Goal: Task Accomplishment & Management: Use online tool/utility

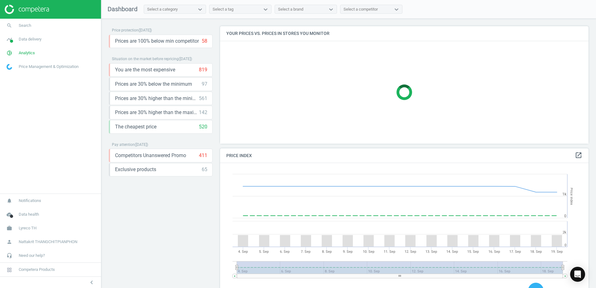
scroll to position [153, 373]
click at [50, 47] on link "pie_chart_outlined Analytics" at bounding box center [50, 53] width 101 height 14
click at [29, 41] on span "Data delivery" at bounding box center [30, 39] width 23 height 6
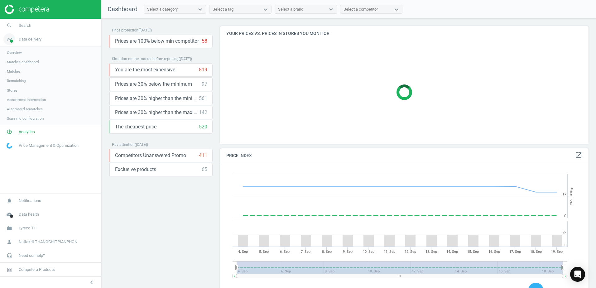
click at [25, 41] on span "Data delivery" at bounding box center [30, 39] width 23 height 6
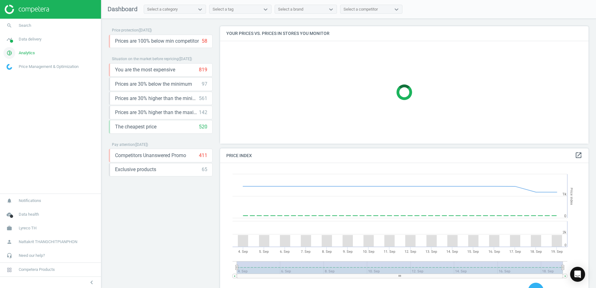
click at [18, 51] on span "pie_chart_outlined" at bounding box center [9, 53] width 19 height 14
click at [18, 77] on span "Products" at bounding box center [14, 75] width 15 height 5
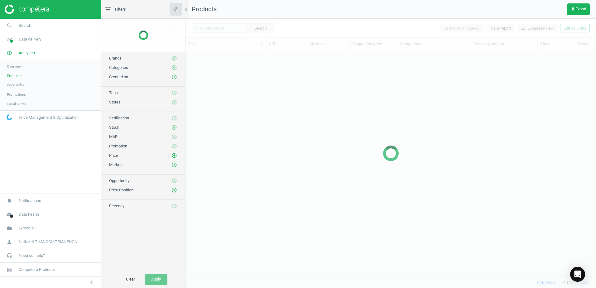
scroll to position [217, 406]
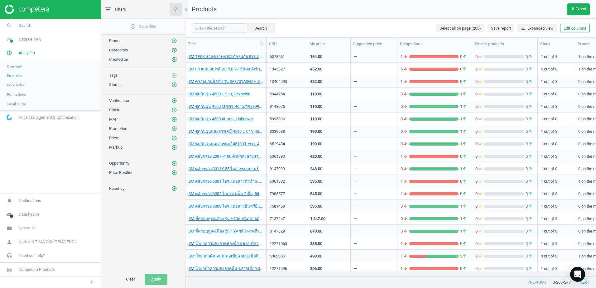
click at [173, 50] on icon "add_circle_outline" at bounding box center [174, 50] width 6 height 6
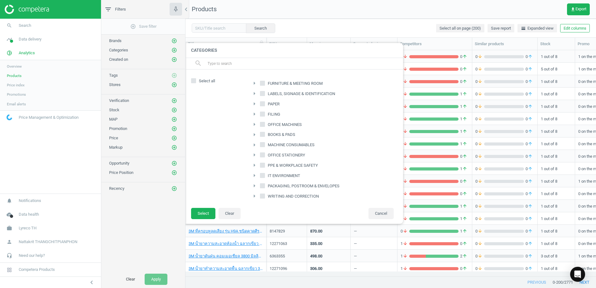
click at [269, 104] on span "PAPER" at bounding box center [273, 104] width 14 height 6
click at [265, 104] on input "PAPER" at bounding box center [262, 104] width 4 height 4
checkbox input "true"
click at [198, 212] on button "Select" at bounding box center [203, 213] width 24 height 11
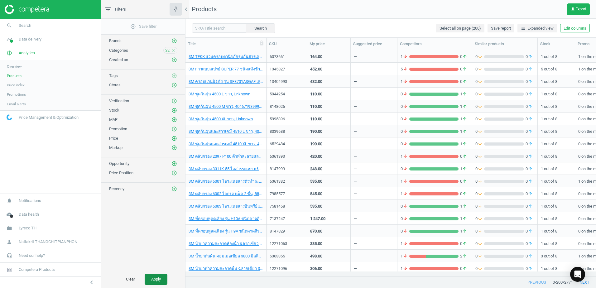
click at [154, 276] on button "Apply" at bounding box center [156, 279] width 23 height 11
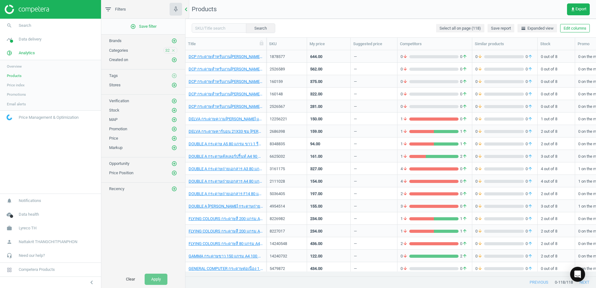
click at [187, 6] on icon "chevron_left" at bounding box center [185, 9] width 7 height 7
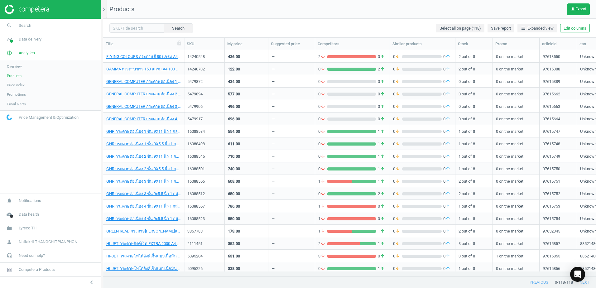
scroll to position [62, 0]
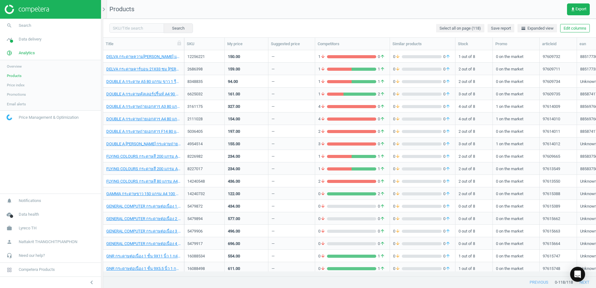
click at [439, 12] on nav "Products get_app Export" at bounding box center [349, 9] width 493 height 19
